Goal: Task Accomplishment & Management: Complete application form

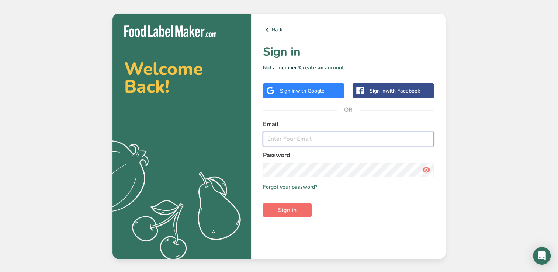
type input "imad.issa@zadfood.com"
click at [289, 211] on span "Sign in" at bounding box center [287, 210] width 18 height 9
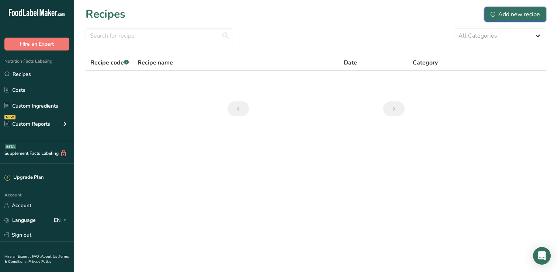
click at [511, 15] on div "Add new recipe" at bounding box center [515, 14] width 49 height 9
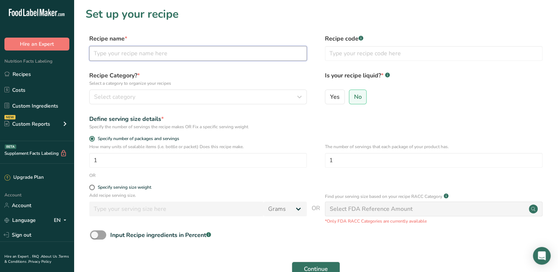
click at [176, 53] on input "text" at bounding box center [198, 53] width 218 height 15
type input "PANCAKE"
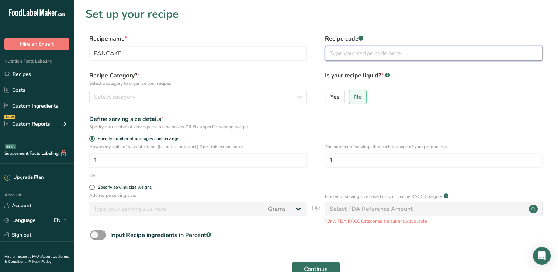
click at [332, 54] on input "text" at bounding box center [434, 53] width 218 height 15
type input "PC"
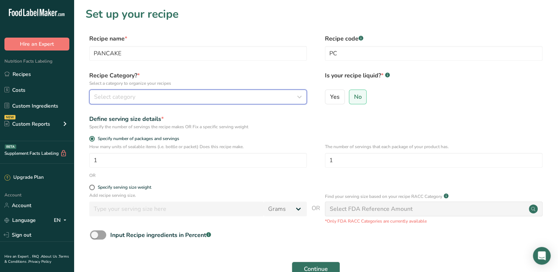
click at [300, 95] on icon "button" at bounding box center [299, 96] width 9 height 13
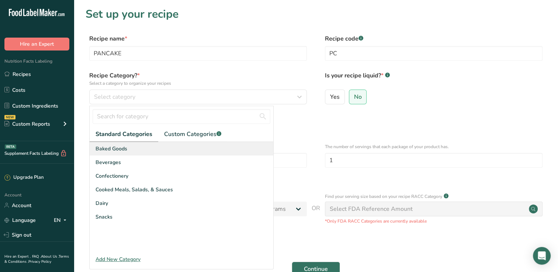
click at [105, 146] on span "Baked Goods" at bounding box center [112, 149] width 32 height 8
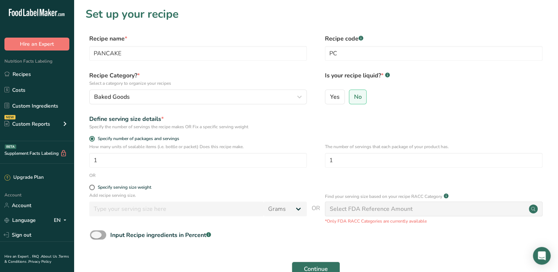
click at [94, 239] on span at bounding box center [98, 235] width 16 height 9
click at [94, 238] on input "Input Recipe ingredients in Percent .a-a{fill:#347362;}.b-a{fill:#fff;}" at bounding box center [92, 235] width 5 height 5
checkbox input "true"
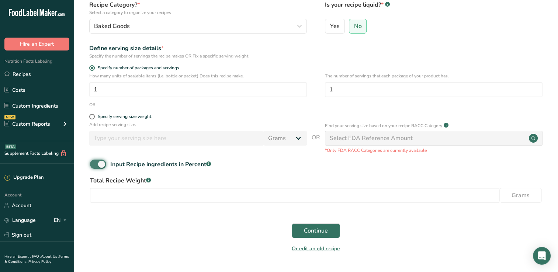
scroll to position [70, 0]
click at [93, 116] on span at bounding box center [92, 117] width 6 height 6
click at [93, 116] on input "Specify serving size weight" at bounding box center [91, 117] width 5 height 5
radio input "true"
radio input "false"
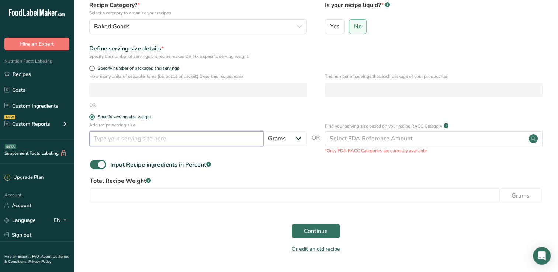
click at [213, 138] on input "number" at bounding box center [176, 138] width 175 height 15
click at [93, 68] on span at bounding box center [92, 69] width 6 height 6
click at [93, 68] on input "Specify number of packages and servings" at bounding box center [91, 68] width 5 height 5
radio input "true"
radio input "false"
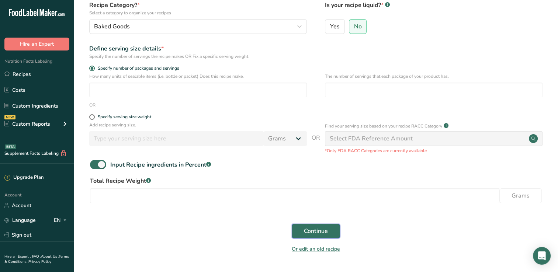
click at [308, 227] on span "Continue" at bounding box center [316, 231] width 24 height 9
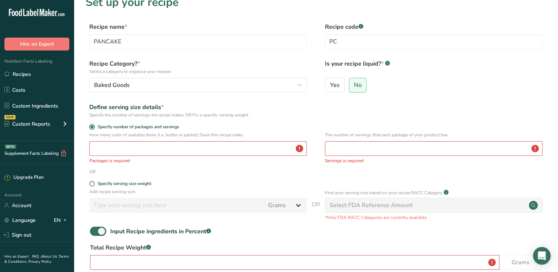
scroll to position [0, 0]
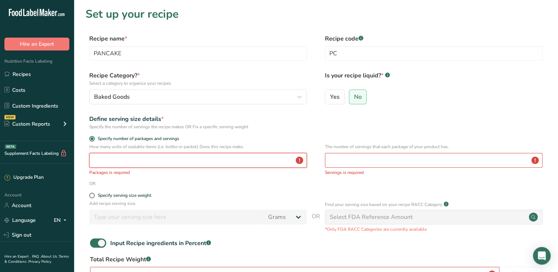
click at [147, 159] on input "number" at bounding box center [198, 160] width 218 height 15
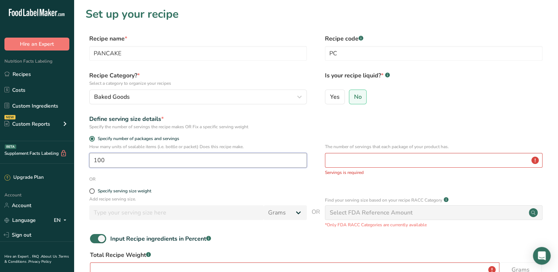
type input "100"
click at [342, 164] on input "number" at bounding box center [434, 160] width 218 height 15
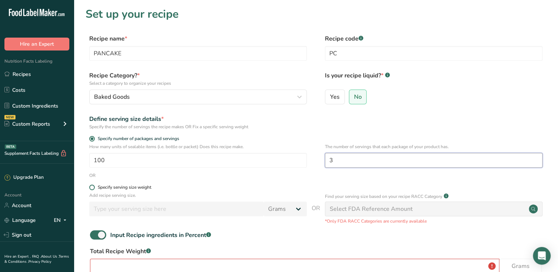
type input "3"
click at [89, 189] on label "Specify serving size weight" at bounding box center [198, 188] width 218 height 6
click at [89, 189] on input "Specify serving size weight" at bounding box center [91, 187] width 5 height 5
radio input "true"
radio input "false"
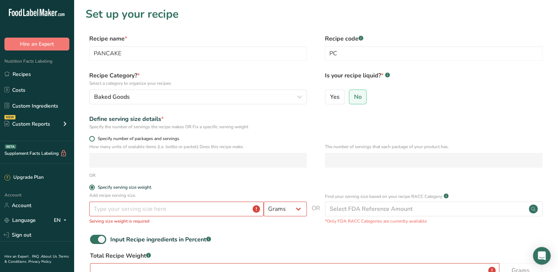
click at [90, 138] on span at bounding box center [92, 139] width 6 height 6
click at [90, 138] on input "Specify number of packages and servings" at bounding box center [91, 139] width 5 height 5
radio input "true"
radio input "false"
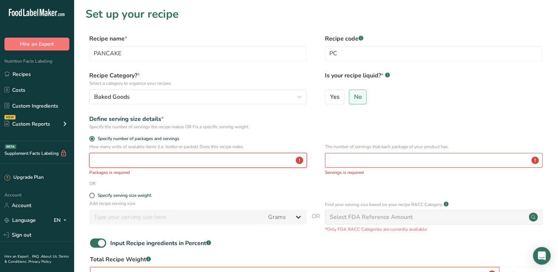
click at [106, 159] on input "number" at bounding box center [198, 160] width 218 height 15
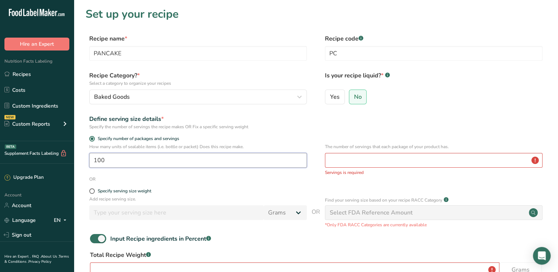
type input "100"
click at [339, 163] on input "number" at bounding box center [434, 160] width 218 height 15
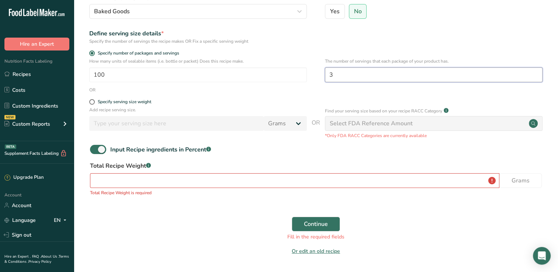
scroll to position [109, 0]
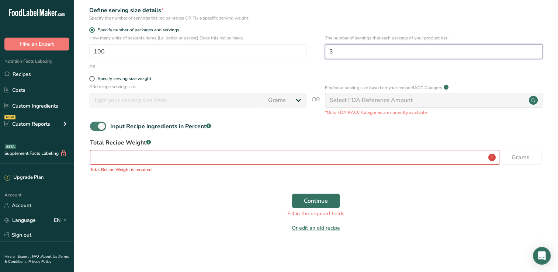
type input "3"
click at [92, 125] on span at bounding box center [98, 126] width 16 height 9
click at [92, 125] on input "Input Recipe ingredients in Percent .a-a{fill:#347362;}.b-a{fill:#fff;}" at bounding box center [92, 126] width 5 height 5
checkbox input "false"
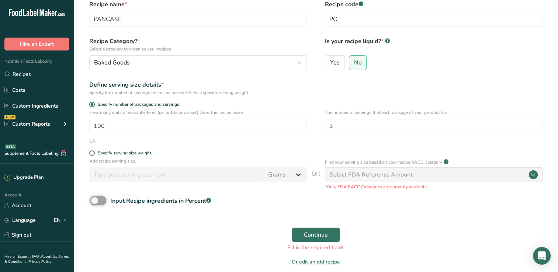
scroll to position [68, 0]
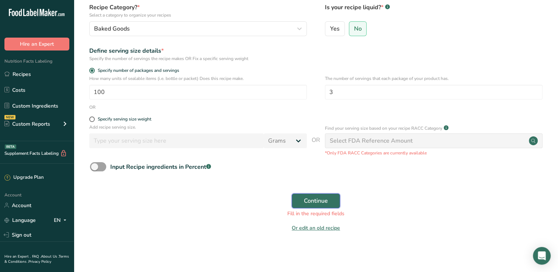
click at [304, 203] on span "Continue" at bounding box center [316, 201] width 24 height 9
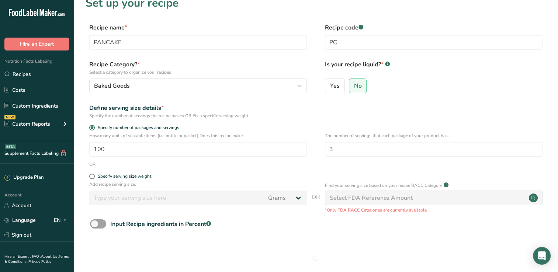
scroll to position [59, 0]
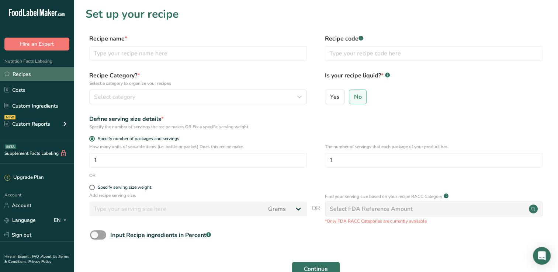
click at [26, 76] on link "Recipes" at bounding box center [37, 74] width 74 height 14
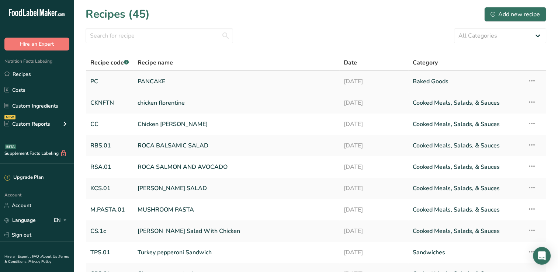
click at [151, 81] on link "PANCAKE" at bounding box center [236, 81] width 197 height 15
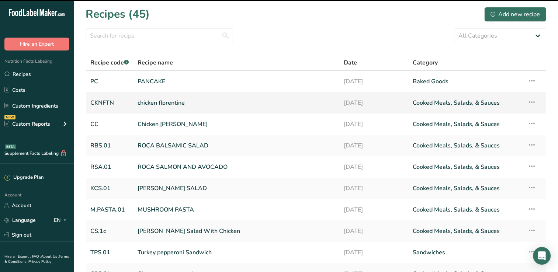
click at [151, 100] on link "chicken florentine" at bounding box center [236, 102] width 197 height 15
click at [151, 79] on link "PANCAKE" at bounding box center [236, 81] width 197 height 15
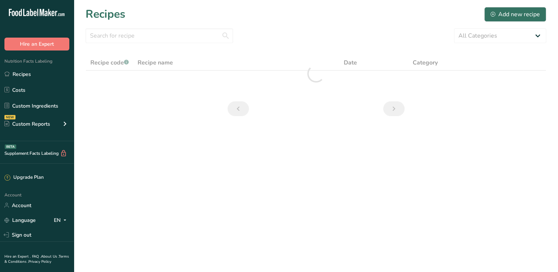
click at [230, 129] on main "Recipes Add new recipe All Categories Baked Goods [GEOGRAPHIC_DATA] Breakfast C…" at bounding box center [279, 136] width 558 height 272
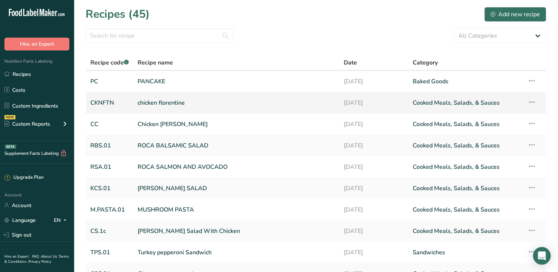
click at [152, 106] on link "chicken florentine" at bounding box center [236, 102] width 197 height 15
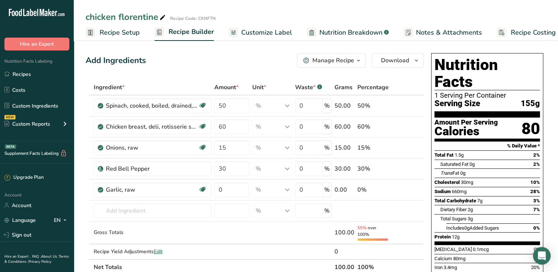
click at [338, 32] on span "Nutrition Breakdown" at bounding box center [350, 33] width 63 height 10
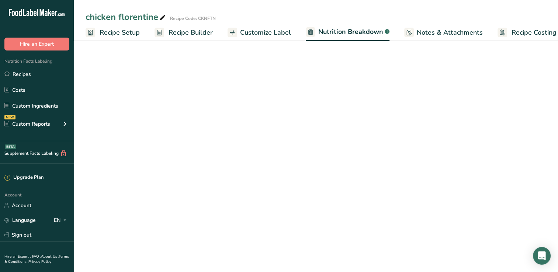
scroll to position [0, 10]
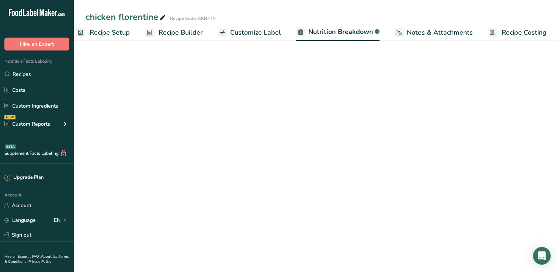
select select "Calories"
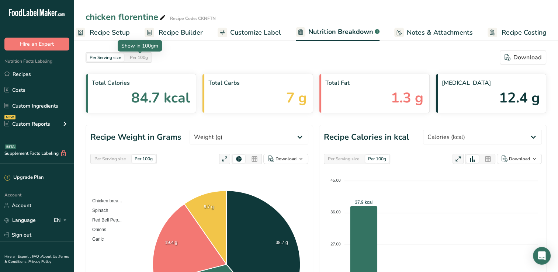
click at [138, 57] on div "Per 100g" at bounding box center [139, 57] width 24 height 8
click at [118, 30] on span "Recipe Setup" at bounding box center [110, 33] width 40 height 10
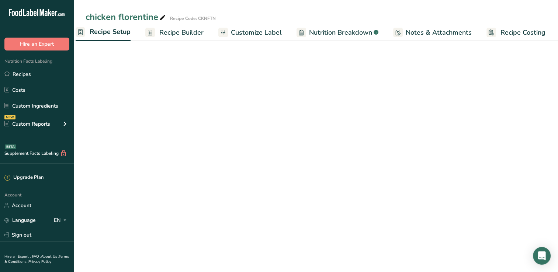
scroll to position [0, 3]
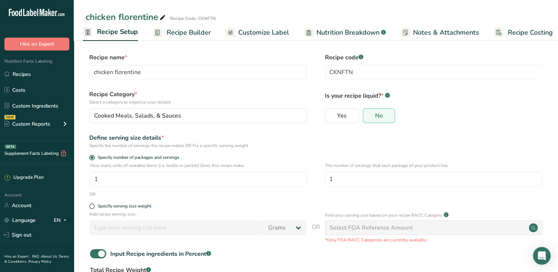
click at [183, 32] on span "Recipe Builder" at bounding box center [189, 33] width 44 height 10
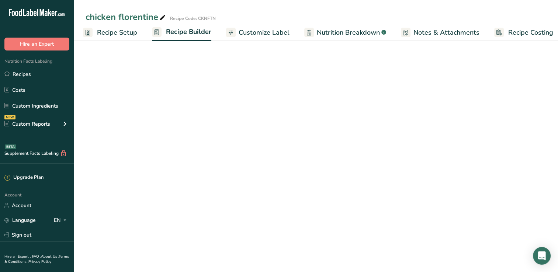
scroll to position [0, 9]
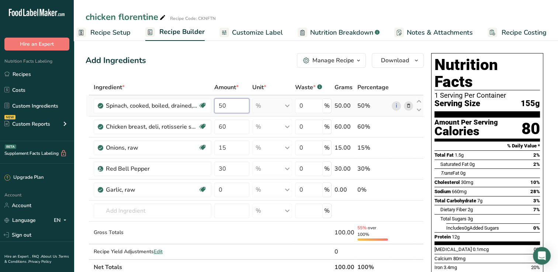
click at [227, 106] on input "50" at bounding box center [231, 106] width 35 height 15
click at [220, 125] on div "Ingredient * Amount * Unit * Waste * .a-a{fill:#347362;}.b-a{fill:#fff;} Grams …" at bounding box center [255, 178] width 338 height 196
type input "30"
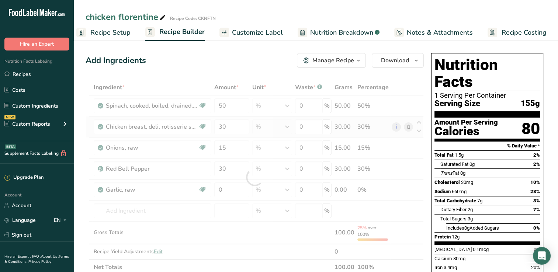
click at [350, 126] on div "Ingredient * Amount * Unit * Waste * .a-a{fill:#347362;}.b-a{fill:#fff;} Grams …" at bounding box center [255, 178] width 338 height 196
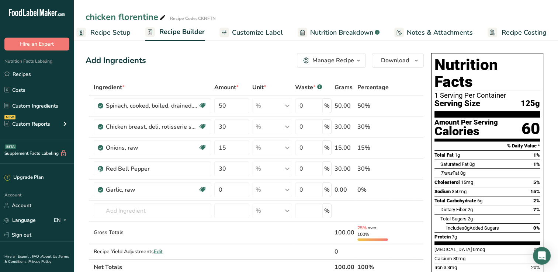
click at [335, 35] on span "Nutrition Breakdown" at bounding box center [341, 33] width 63 height 10
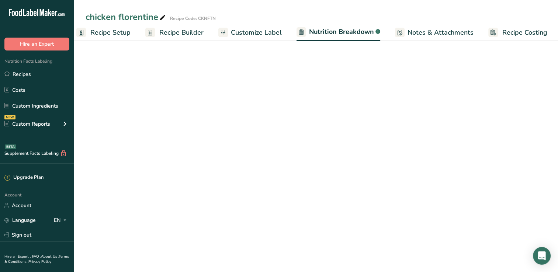
scroll to position [0, 10]
select select "Calories"
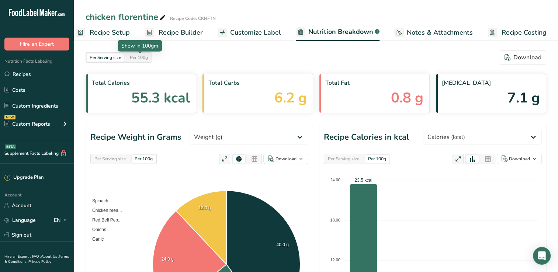
click at [142, 59] on div "Per 100g" at bounding box center [139, 57] width 24 height 8
click at [118, 57] on div "Per Serving size" at bounding box center [105, 57] width 37 height 8
click at [142, 57] on div "Per 100g" at bounding box center [139, 57] width 24 height 8
click at [316, 32] on span "Nutrition Breakdown" at bounding box center [340, 32] width 65 height 10
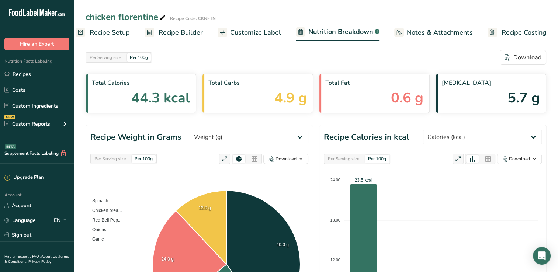
click at [110, 31] on span "Recipe Setup" at bounding box center [110, 33] width 40 height 10
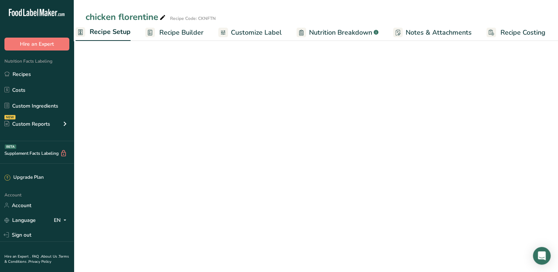
scroll to position [0, 3]
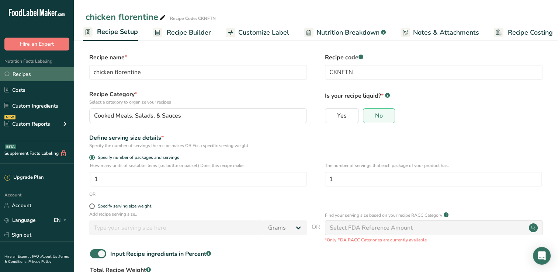
click at [36, 75] on link "Recipes" at bounding box center [37, 74] width 74 height 14
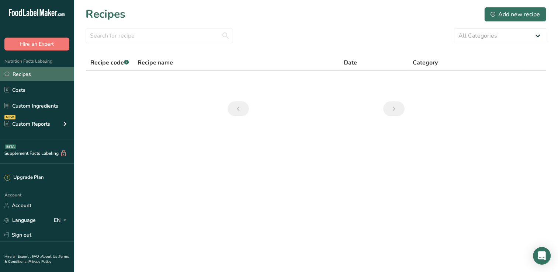
click at [27, 75] on link "Recipes" at bounding box center [37, 74] width 74 height 14
click at [32, 75] on link "Recipes" at bounding box center [37, 74] width 74 height 14
click at [25, 76] on link "Recipes" at bounding box center [37, 74] width 74 height 14
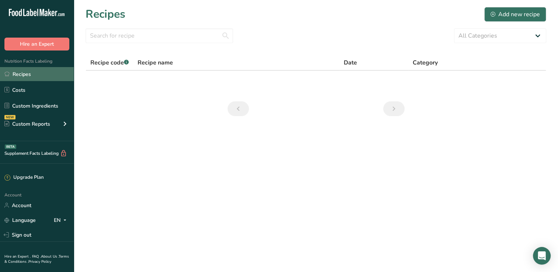
click at [25, 76] on link "Recipes" at bounding box center [37, 74] width 74 height 14
click at [540, 35] on select "All Categories Baked Goods [GEOGRAPHIC_DATA] Breakfast Confectionery Cooked Mea…" at bounding box center [500, 35] width 92 height 15
select select "6"
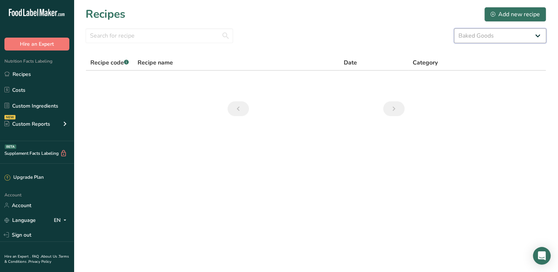
click at [454, 28] on select "All Categories Baked Goods [GEOGRAPHIC_DATA] Breakfast Confectionery Cooked Mea…" at bounding box center [500, 35] width 92 height 15
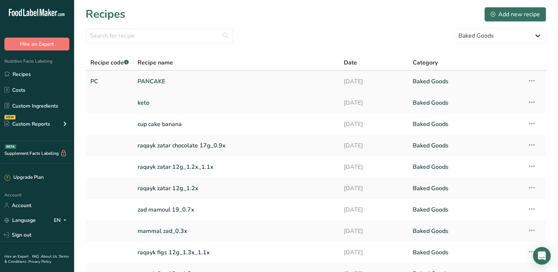
click at [146, 79] on link "PANCAKE" at bounding box center [236, 81] width 197 height 15
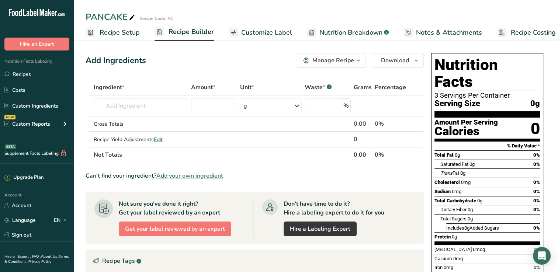
click at [182, 29] on span "Recipe Builder" at bounding box center [191, 32] width 45 height 10
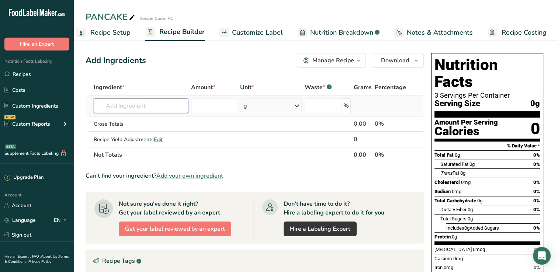
click at [127, 106] on input "text" at bounding box center [141, 106] width 94 height 15
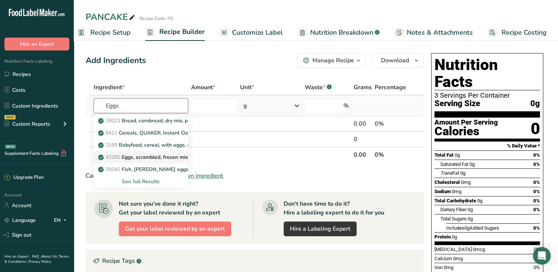
type input "Eggs"
click at [143, 158] on p "43285 Eggs, scrambled, frozen mixture" at bounding box center [149, 157] width 98 height 8
type input "Eggs, scrambled, frozen mixture"
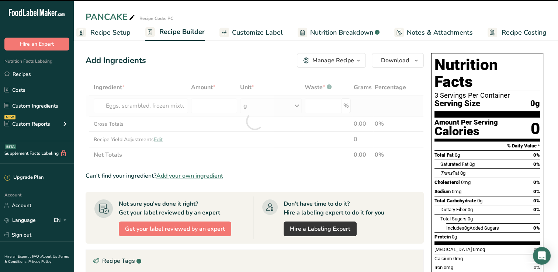
type input "0"
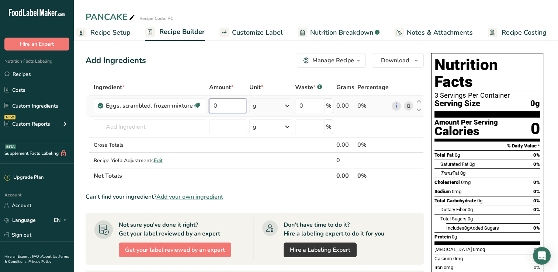
click at [218, 106] on input "0" at bounding box center [227, 106] width 37 height 15
type input "4"
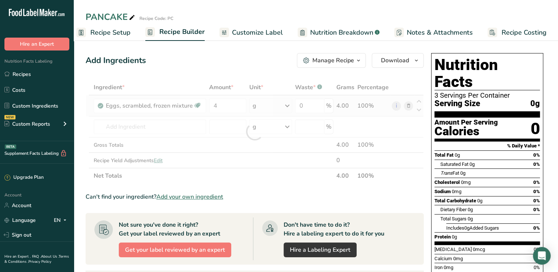
click at [344, 106] on div "Ingredient * Amount * Unit * Waste * .a-a{fill:#347362;}.b-a{fill:#fff;} Grams …" at bounding box center [255, 132] width 338 height 104
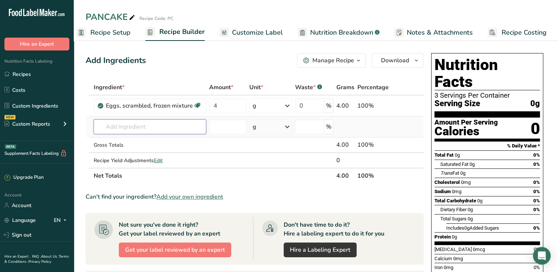
click at [113, 128] on input "text" at bounding box center [150, 127] width 113 height 15
type input "2"
type input "t"
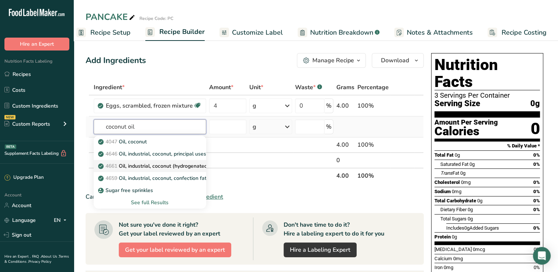
type input "coconut oil"
click at [134, 163] on p "4661 Oil, industrial, coconut (hydrogenated), used for whipped toppings and cof…" at bounding box center [213, 166] width 227 height 8
type input "Oil, industrial, coconut (hydrogenated), used for whipped toppings and coffee w…"
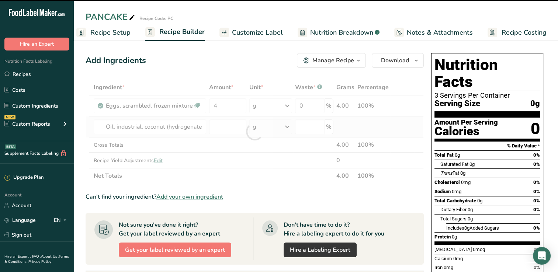
type input "0"
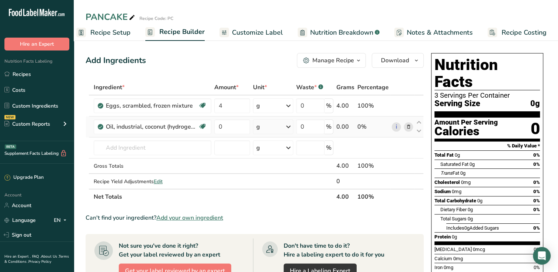
click at [289, 125] on icon at bounding box center [288, 126] width 9 height 13
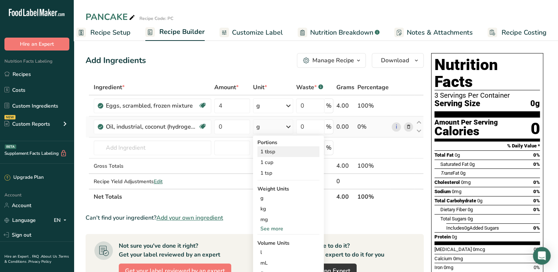
click at [270, 152] on div "1 tbsp" at bounding box center [289, 151] width 62 height 11
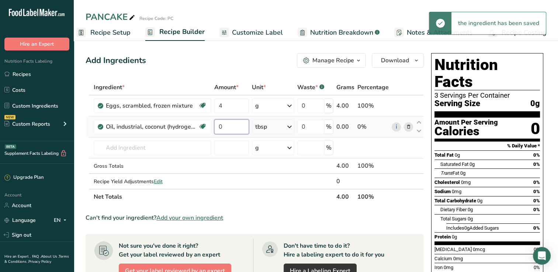
click at [226, 124] on input "0" at bounding box center [231, 127] width 35 height 15
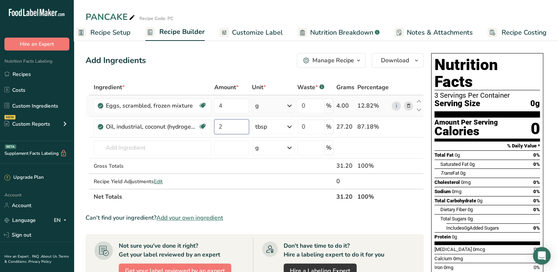
type input "2"
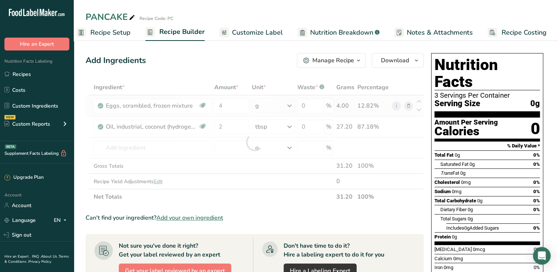
click at [291, 105] on div "Ingredient * Amount * Unit * Waste * .a-a{fill:#347362;}.b-a{fill:#fff;} Grams …" at bounding box center [255, 142] width 338 height 125
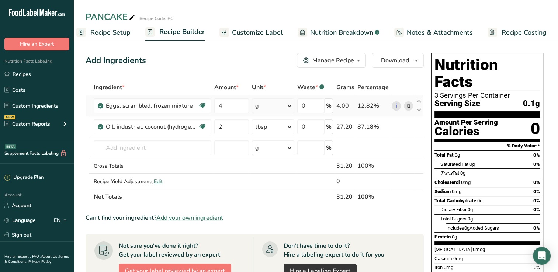
click at [287, 106] on icon at bounding box center [289, 105] width 9 height 13
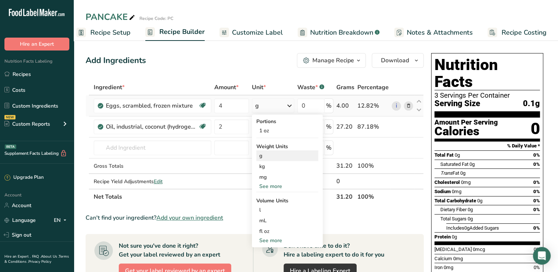
click at [261, 152] on div "g" at bounding box center [287, 156] width 62 height 11
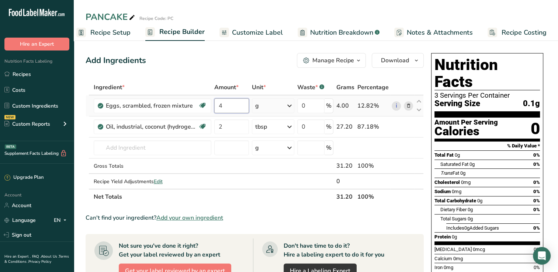
click at [225, 103] on input "4" at bounding box center [231, 106] width 35 height 15
type input "100"
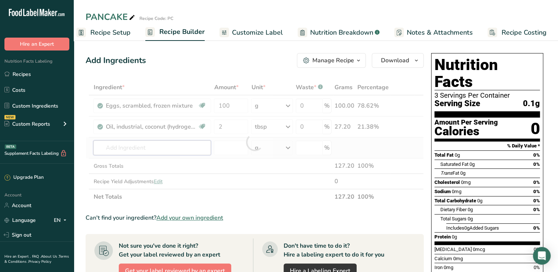
click at [103, 150] on div "Ingredient * Amount * Unit * Waste * .a-a{fill:#347362;}.b-a{fill:#fff;} Grams …" at bounding box center [255, 142] width 338 height 125
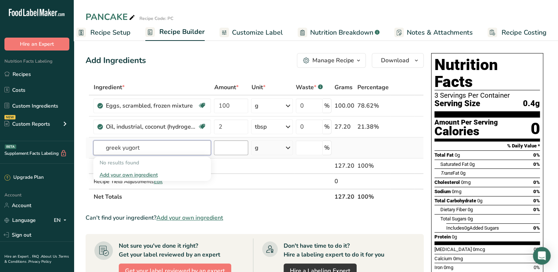
type input "greek yugort"
click at [218, 148] on input "number" at bounding box center [231, 148] width 34 height 15
type input "2"
click at [290, 148] on icon at bounding box center [288, 147] width 9 height 13
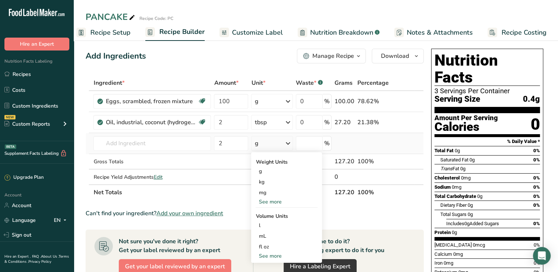
scroll to position [0, 0]
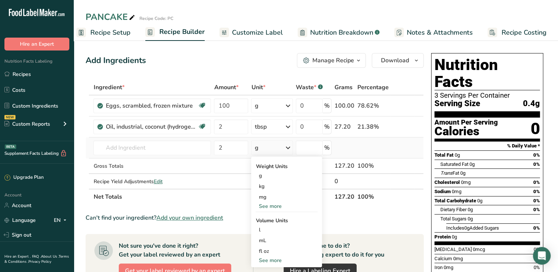
click at [290, 148] on icon at bounding box center [288, 147] width 9 height 13
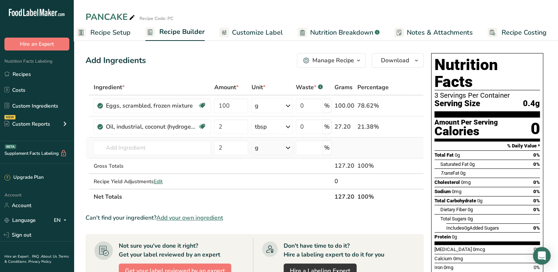
click at [290, 148] on icon at bounding box center [288, 147] width 9 height 13
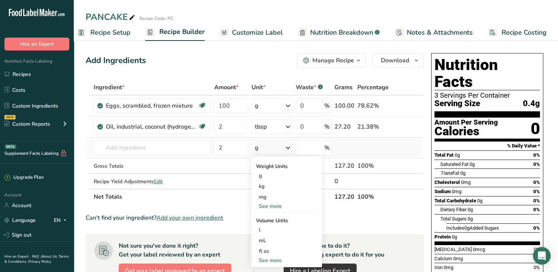
click at [261, 145] on div "g" at bounding box center [272, 148] width 42 height 15
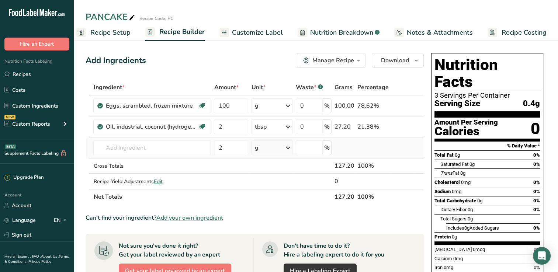
click at [261, 145] on div "g" at bounding box center [272, 148] width 42 height 15
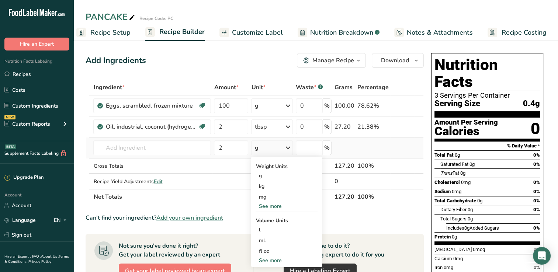
click at [262, 207] on div "See more" at bounding box center [287, 207] width 62 height 8
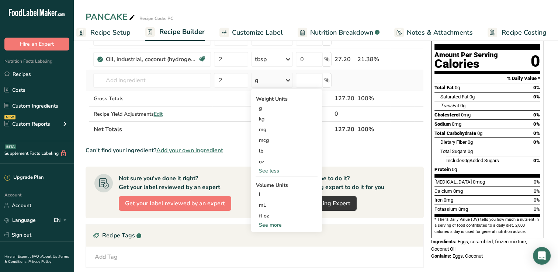
scroll to position [68, 0]
click at [266, 224] on div "See more" at bounding box center [287, 225] width 62 height 8
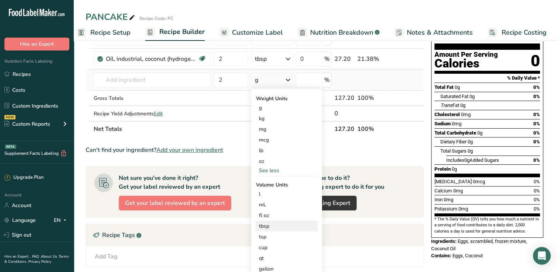
click at [265, 226] on div "tbsp" at bounding box center [287, 226] width 56 height 8
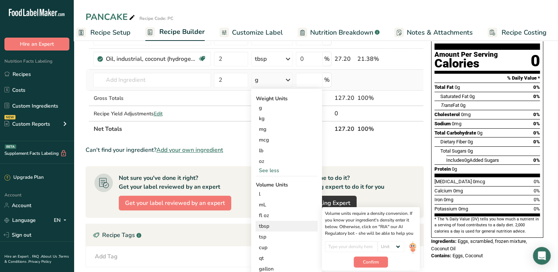
click at [265, 226] on div "tbsp" at bounding box center [287, 226] width 56 height 8
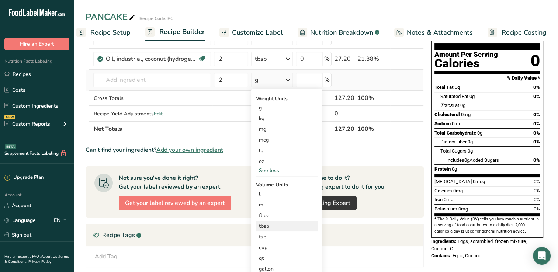
click at [265, 226] on div "tbsp" at bounding box center [287, 226] width 56 height 8
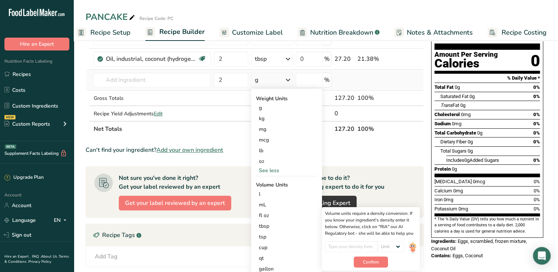
click at [263, 79] on div "g" at bounding box center [272, 80] width 42 height 15
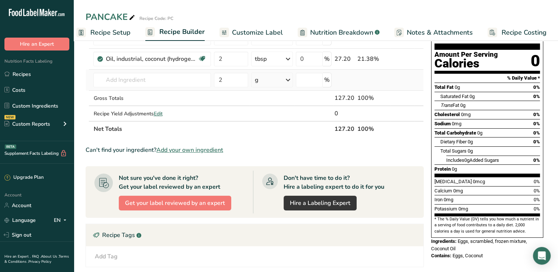
click at [263, 79] on div "g" at bounding box center [272, 80] width 42 height 15
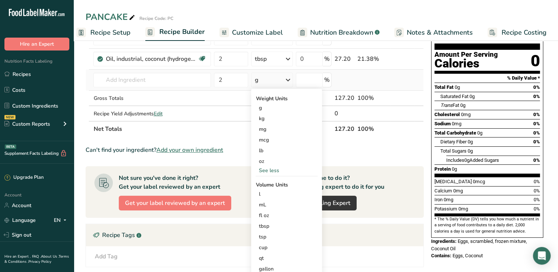
click at [266, 78] on div "g" at bounding box center [272, 80] width 42 height 15
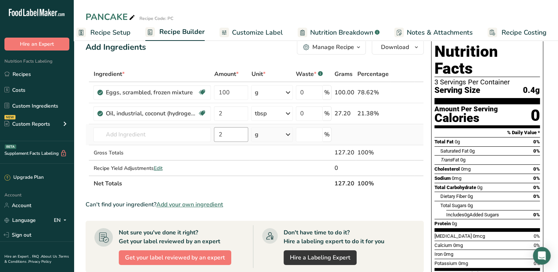
scroll to position [13, 0]
click at [166, 132] on input "text" at bounding box center [152, 134] width 118 height 15
type input "greek yugort"
click at [291, 133] on icon at bounding box center [288, 134] width 9 height 13
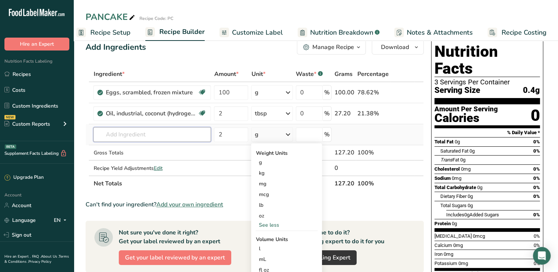
click at [143, 132] on input "text" at bounding box center [152, 134] width 118 height 15
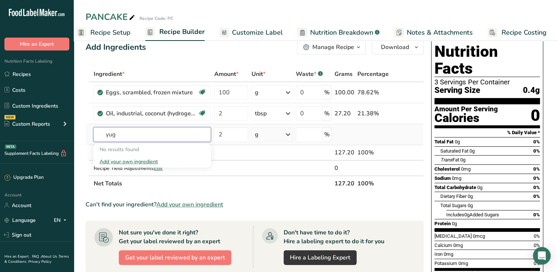
click at [143, 132] on input "yug" at bounding box center [152, 134] width 118 height 15
type input "yugort"
click at [289, 135] on icon at bounding box center [288, 134] width 9 height 13
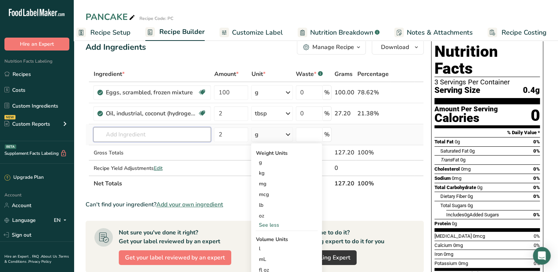
click at [128, 132] on input "text" at bounding box center [152, 134] width 118 height 15
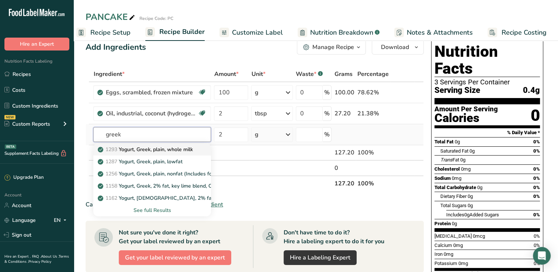
type input "greek"
click at [136, 149] on p "1293 Yogurt, Greek, plain, whole milk" at bounding box center [145, 150] width 93 height 8
type input "Yogurt, Greek, plain, whole milk"
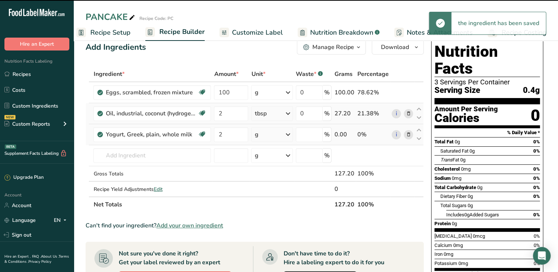
type input "0"
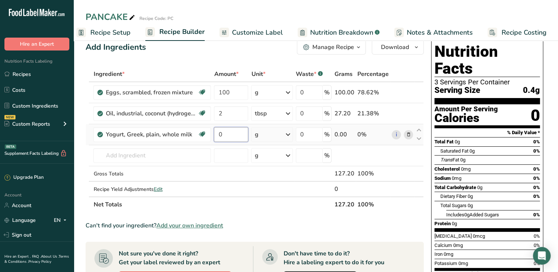
click at [235, 130] on input "0" at bounding box center [231, 134] width 34 height 15
type input "2"
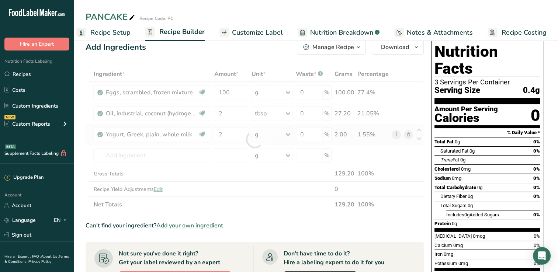
click at [289, 134] on div "Ingredient * Amount * Unit * Waste * .a-a{fill:#347362;}.b-a{fill:#fff;} Grams …" at bounding box center [255, 139] width 338 height 146
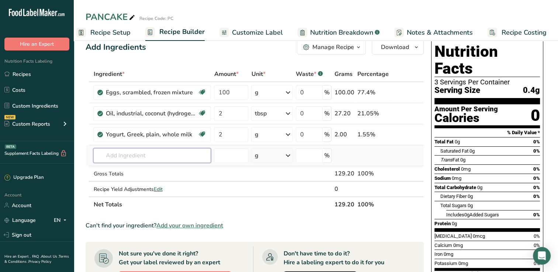
click at [130, 158] on input "text" at bounding box center [152, 155] width 118 height 15
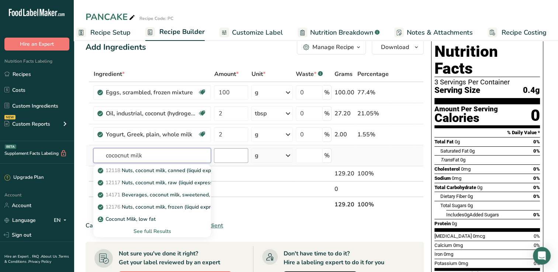
type input "cococnut milk"
click at [221, 157] on input "number" at bounding box center [231, 155] width 34 height 15
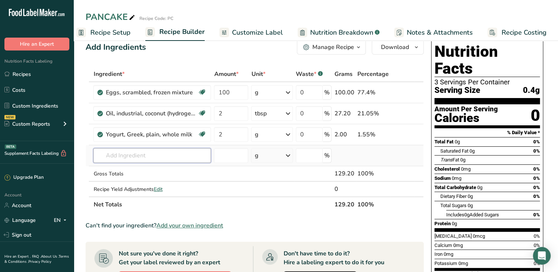
click at [152, 154] on input "text" at bounding box center [152, 155] width 118 height 15
type input "coconut flour"
click at [136, 170] on p "Coconut Flour" at bounding box center [118, 171] width 39 height 8
type input "Coconut Flour"
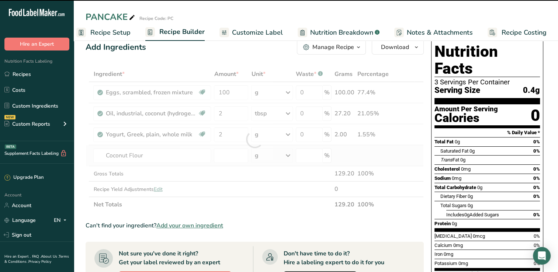
type input "0"
